Goal: Entertainment & Leisure: Consume media (video, audio)

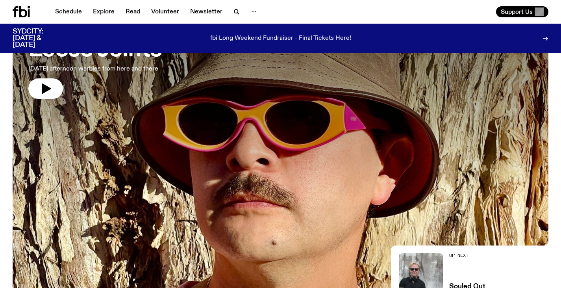
scroll to position [78, 0]
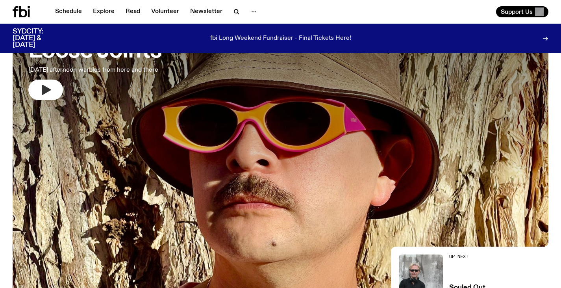
click at [46, 89] on icon "button" at bounding box center [46, 90] width 9 height 10
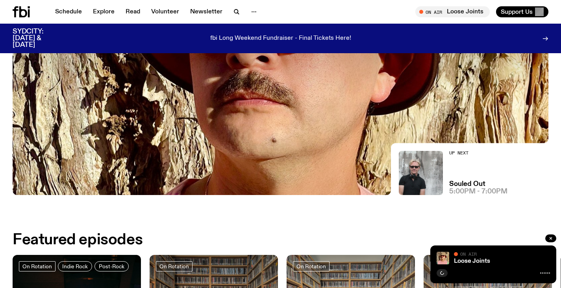
scroll to position [180, 0]
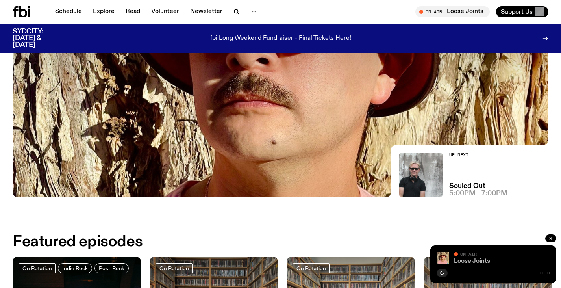
click at [476, 259] on link "Loose Joints" at bounding box center [472, 261] width 36 height 6
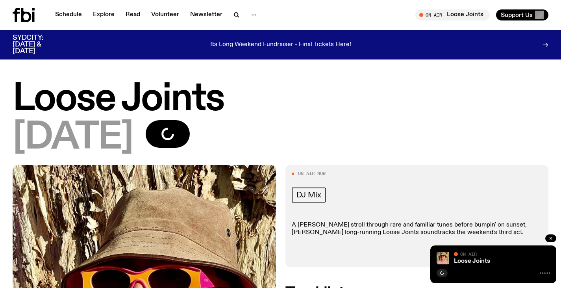
click at [549, 239] on icon "button" at bounding box center [550, 238] width 2 height 2
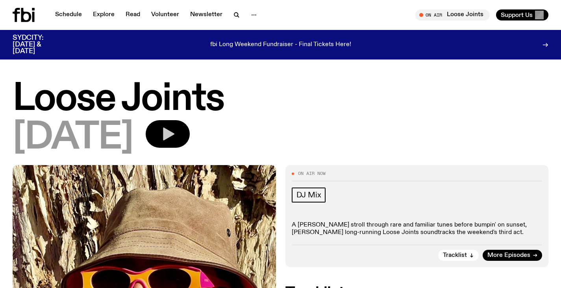
click at [174, 136] on icon "button" at bounding box center [168, 133] width 11 height 13
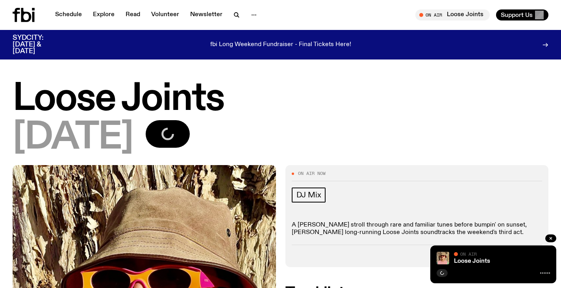
click at [24, 20] on icon at bounding box center [26, 15] width 10 height 14
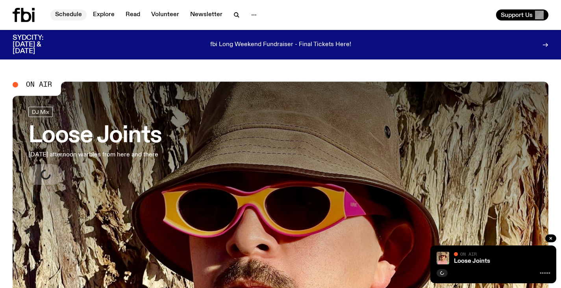
click at [66, 13] on link "Schedule" at bounding box center [68, 14] width 36 height 11
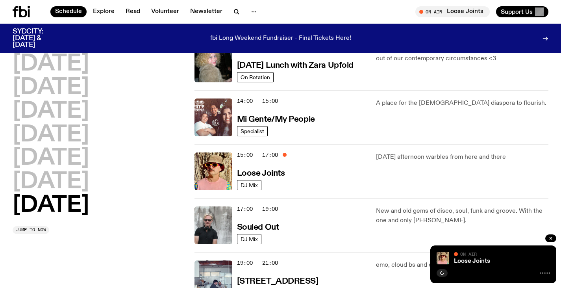
scroll to position [363, 0]
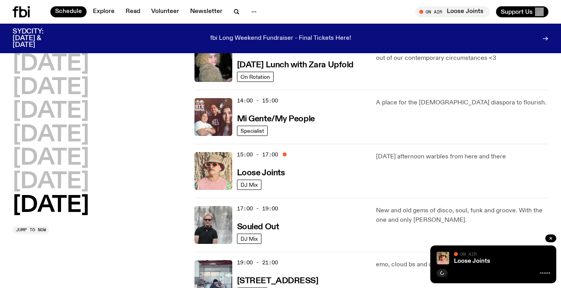
click at [209, 166] on img at bounding box center [213, 171] width 38 height 38
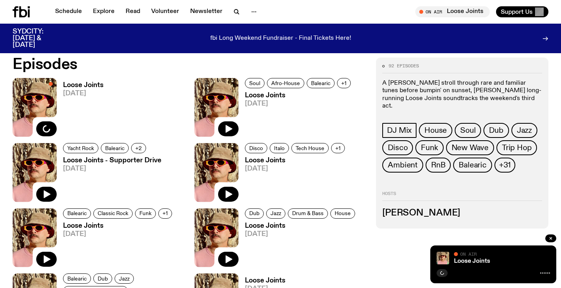
scroll to position [378, 0]
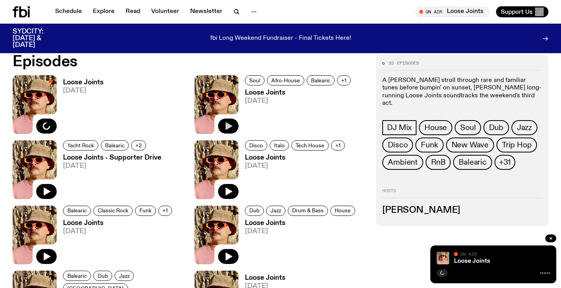
click at [231, 124] on icon "button" at bounding box center [228, 125] width 9 height 9
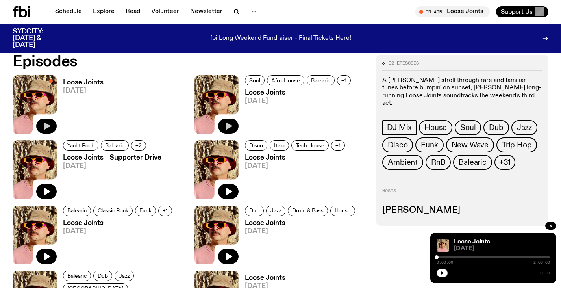
click at [47, 123] on icon "button" at bounding box center [46, 125] width 9 height 9
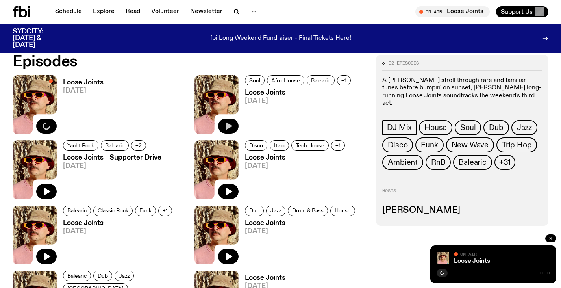
click at [549, 236] on icon "button" at bounding box center [550, 238] width 5 height 5
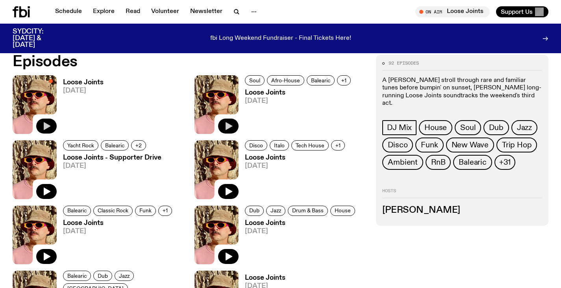
click at [20, 9] on icon at bounding box center [23, 11] width 8 height 11
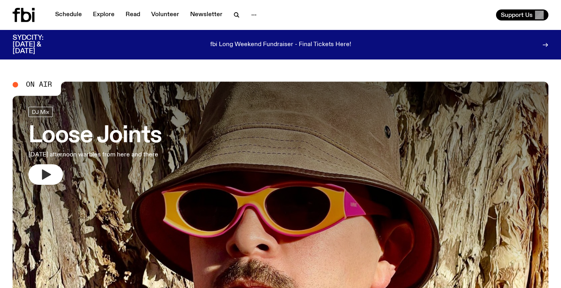
click at [48, 166] on button "button" at bounding box center [45, 174] width 35 height 20
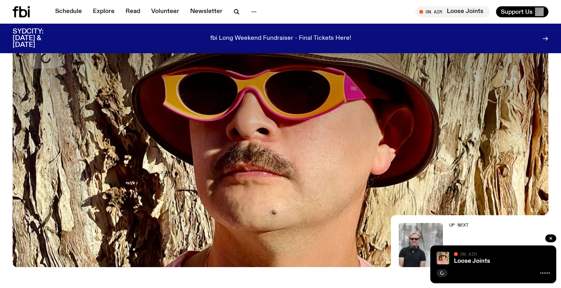
scroll to position [109, 0]
click at [448, 261] on img at bounding box center [442, 257] width 13 height 13
